Goal: Use online tool/utility: Use online tool/utility

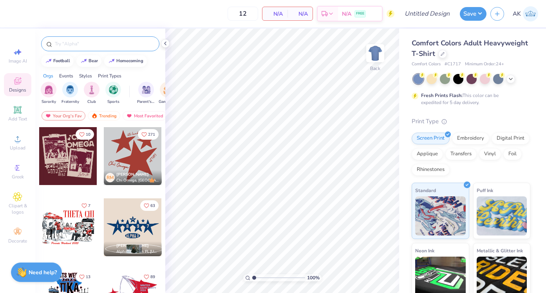
click at [76, 46] on input "text" at bounding box center [104, 44] width 100 height 8
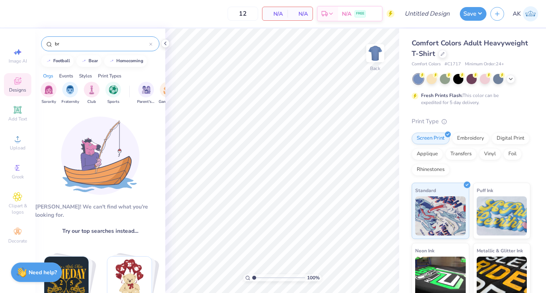
type input "b"
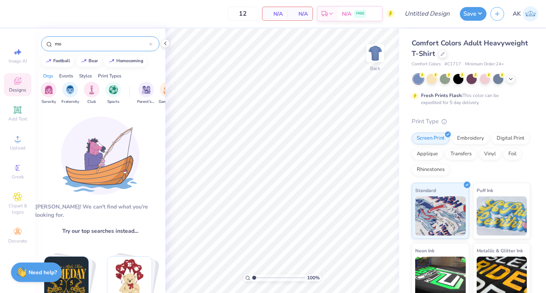
type input "m"
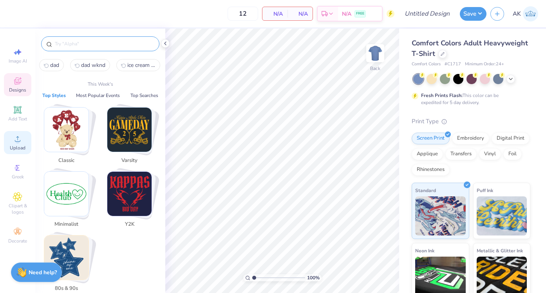
click at [21, 140] on icon at bounding box center [17, 138] width 9 height 9
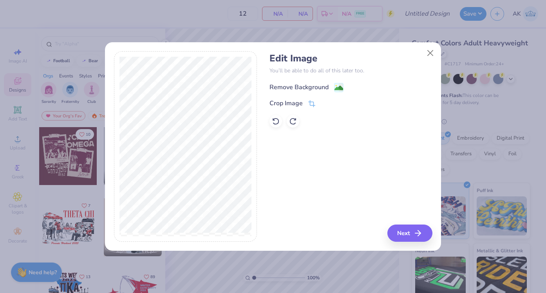
click at [315, 88] on div "Remove Background" at bounding box center [298, 87] width 59 height 9
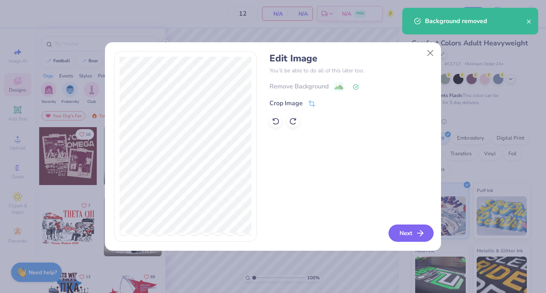
click at [414, 231] on button "Next" at bounding box center [410, 233] width 45 height 17
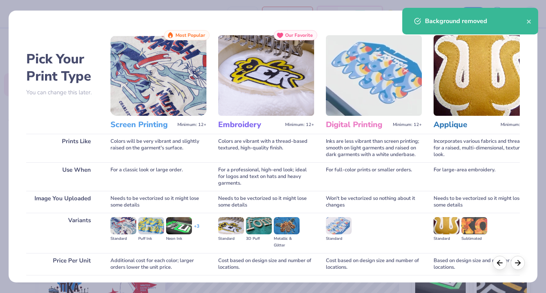
scroll to position [58, 0]
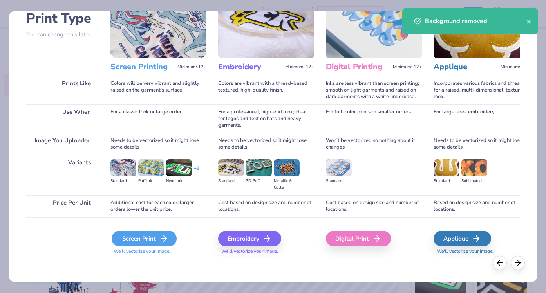
click at [151, 236] on div "Screen Print" at bounding box center [144, 239] width 65 height 16
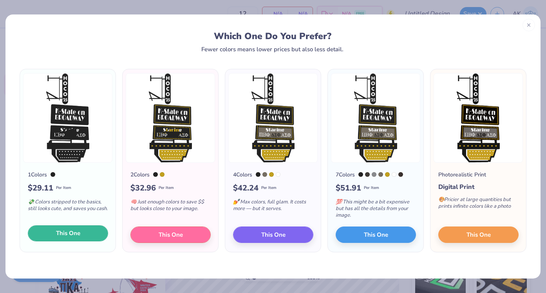
click at [88, 234] on button "This One" at bounding box center [68, 233] width 80 height 16
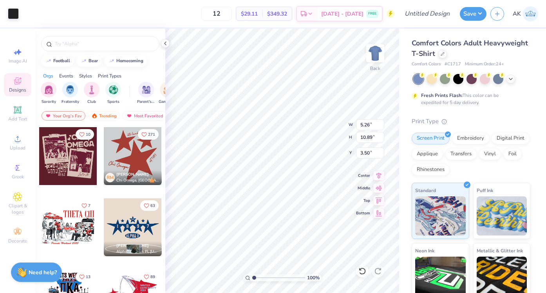
type input "5.26"
type input "10.89"
